Goal: Find specific page/section: Find specific page/section

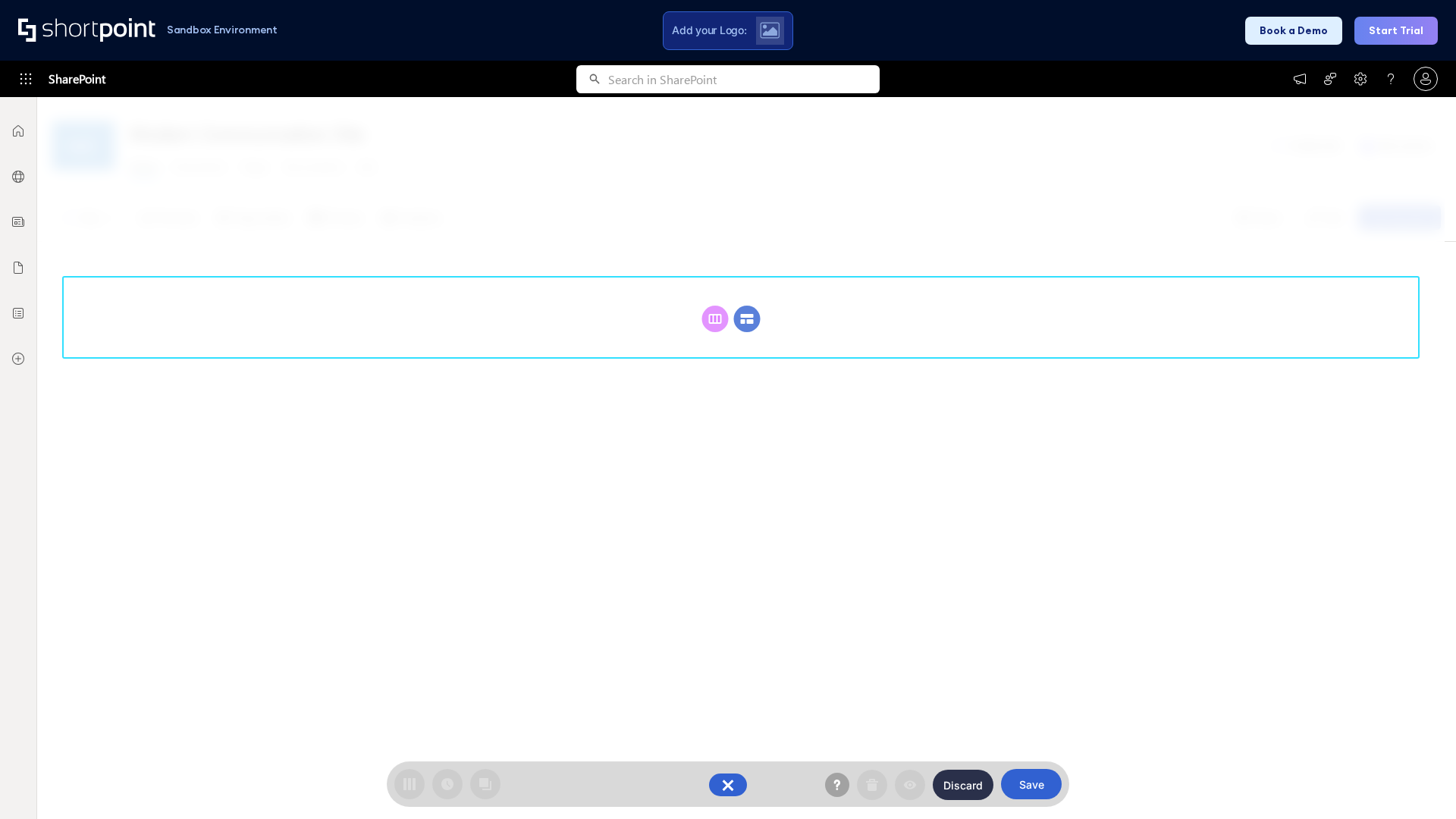
scroll to position [209, 0]
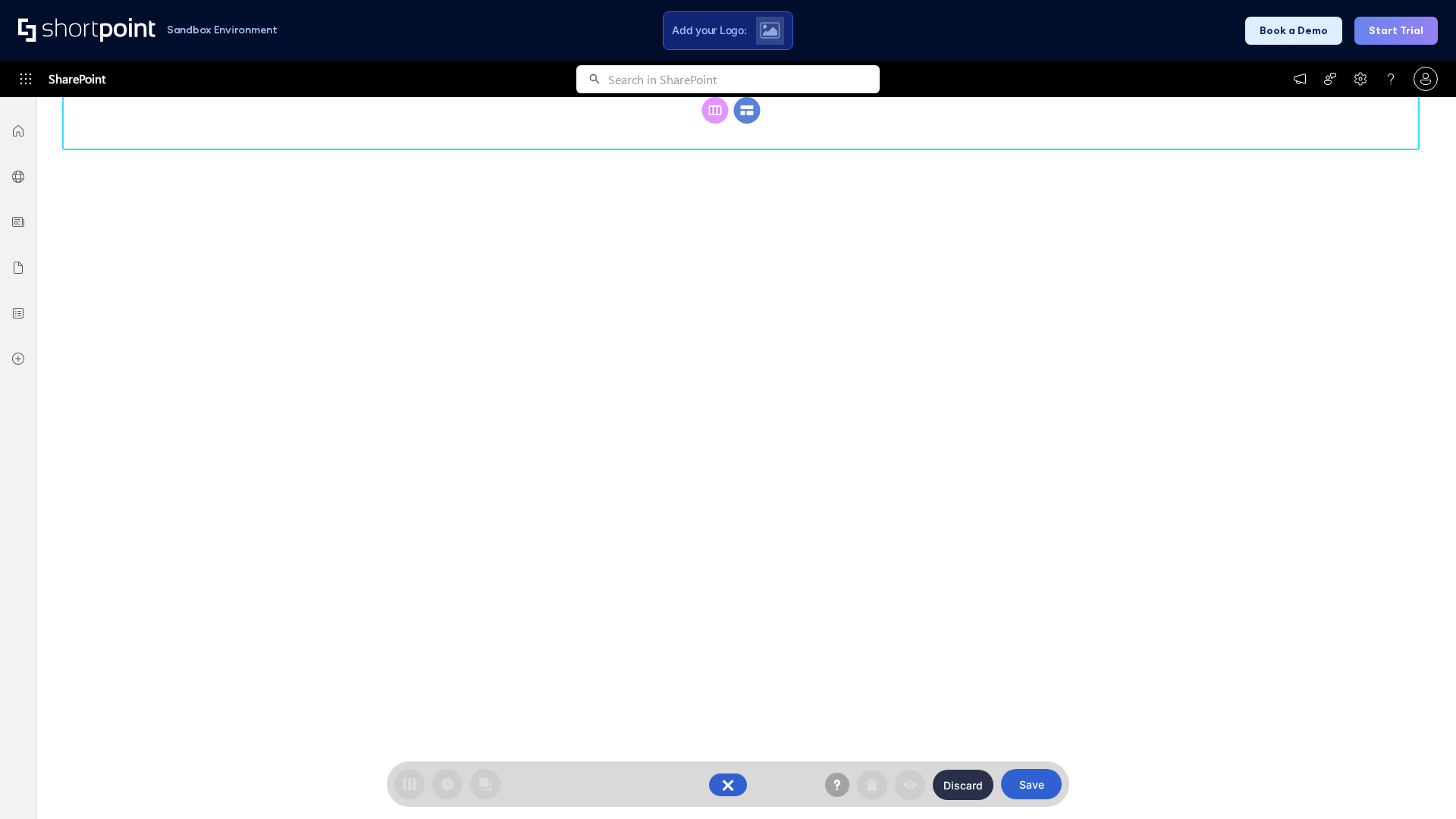
click at [747, 124] on circle at bounding box center [748, 110] width 27 height 27
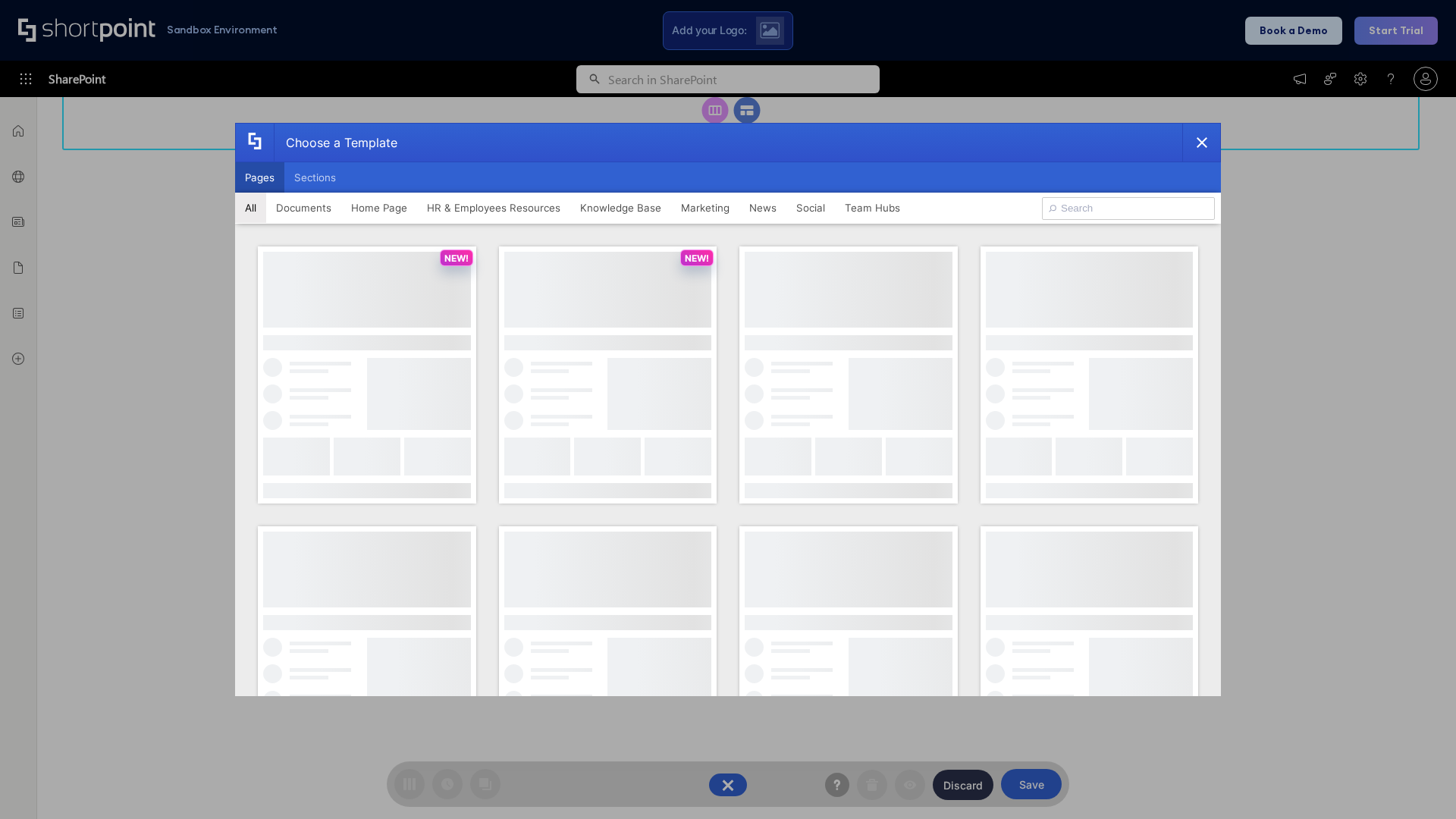
scroll to position [0, 0]
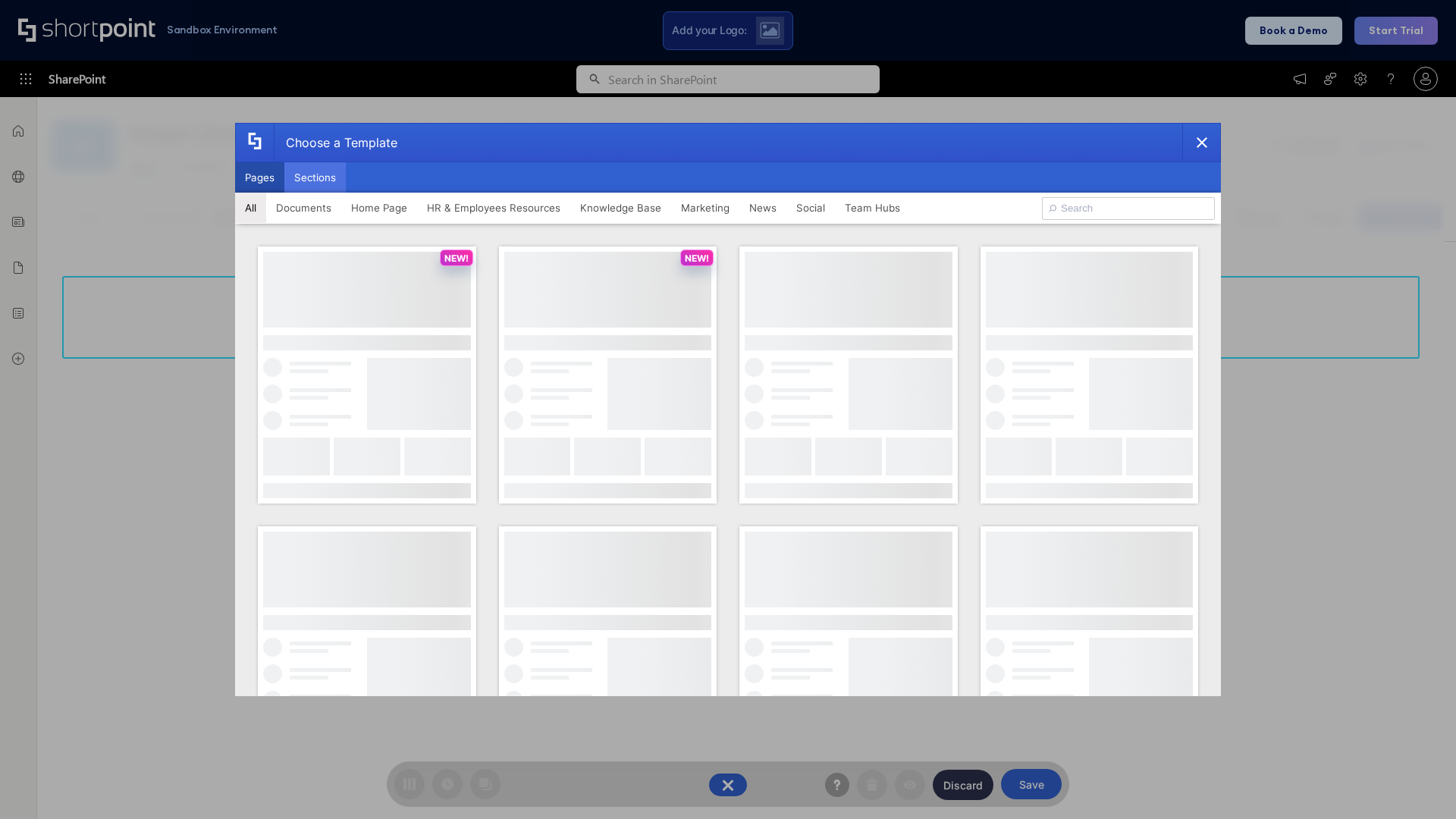
click at [315, 178] on button "Sections" at bounding box center [315, 177] width 62 height 30
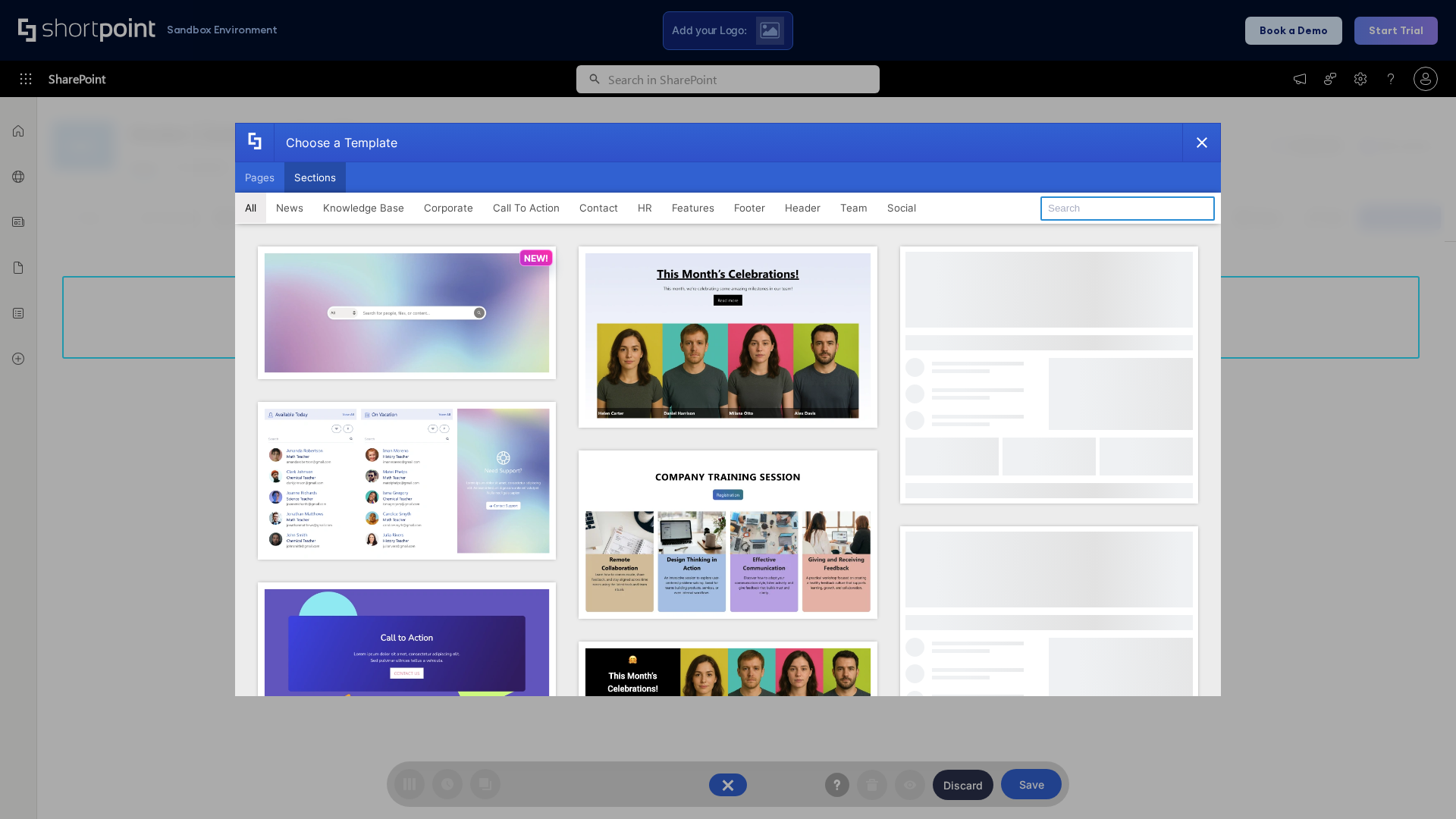
type input "Footer 1"
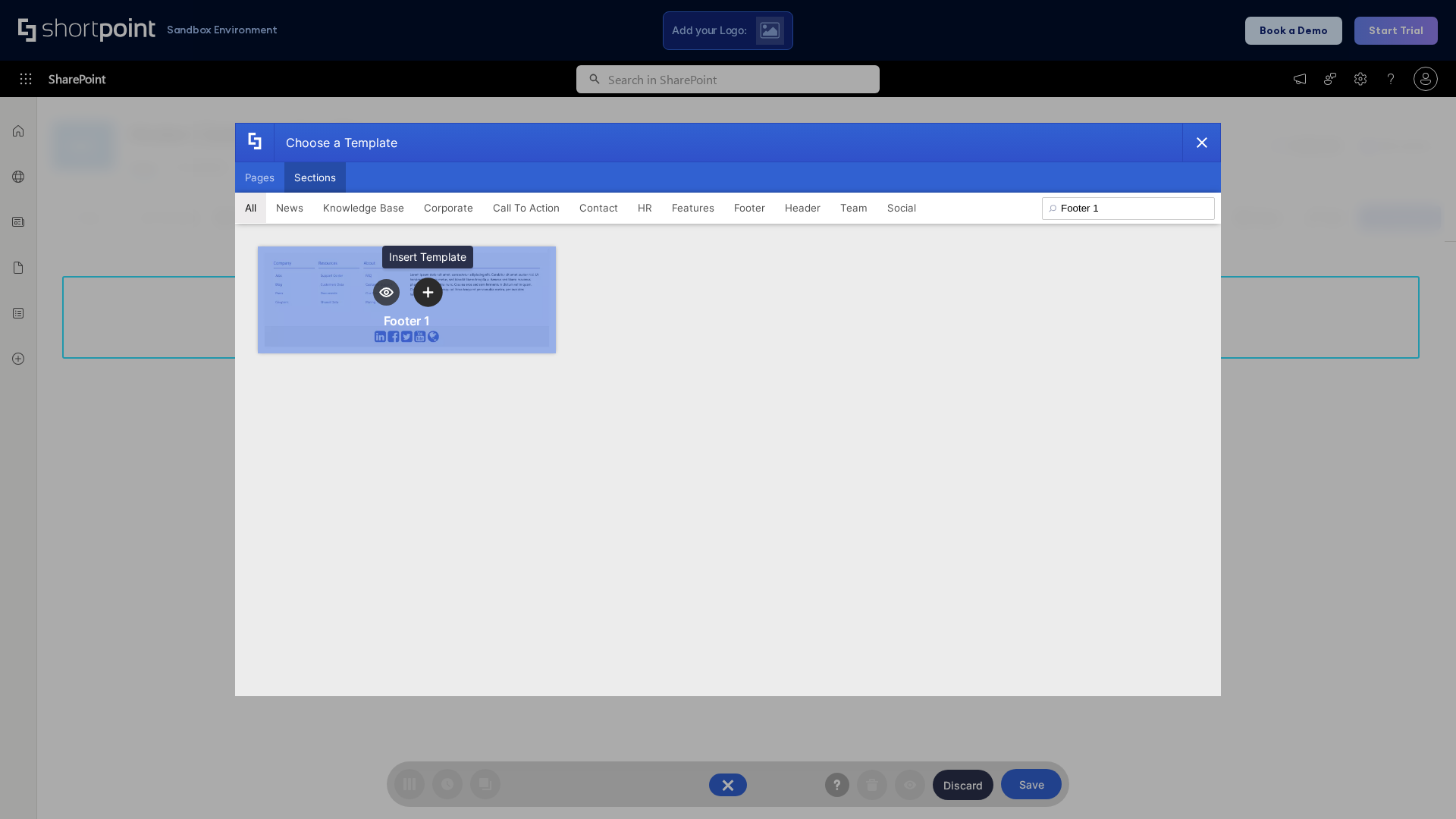
click at [427, 292] on icon "template selector" at bounding box center [427, 292] width 11 height 11
